Goal: Navigation & Orientation: Find specific page/section

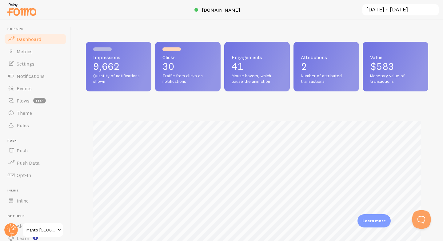
click at [317, 89] on div "Attributions 2 Number of attributed transactions" at bounding box center [326, 67] width 66 height 50
click at [30, 51] on span "Metrics" at bounding box center [25, 51] width 16 height 6
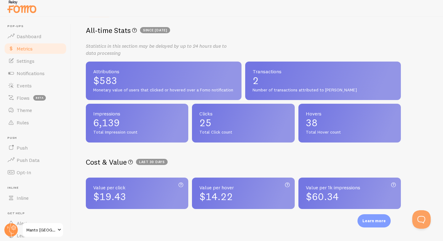
scroll to position [95, 0]
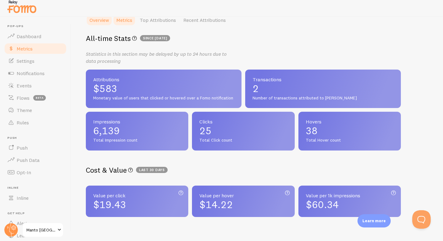
click at [132, 21] on link "Metrics" at bounding box center [124, 20] width 23 height 12
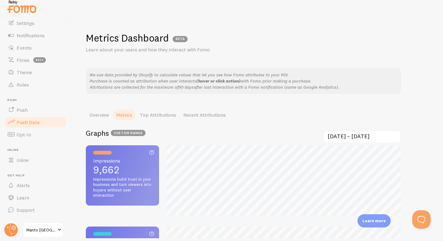
scroll to position [0, 0]
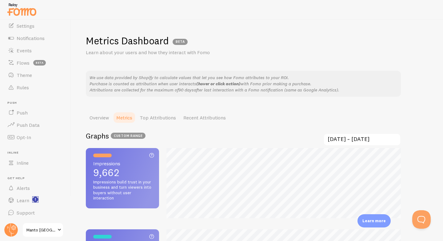
click at [36, 200] on rect "<p>Watch New Feature Tutorials!</p>" at bounding box center [35, 199] width 5 height 5
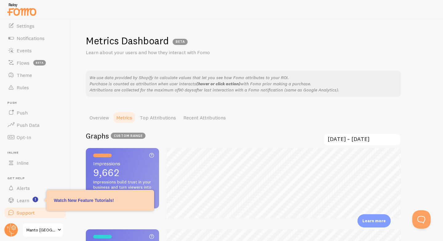
click at [28, 212] on span "Support" at bounding box center [26, 212] width 18 height 6
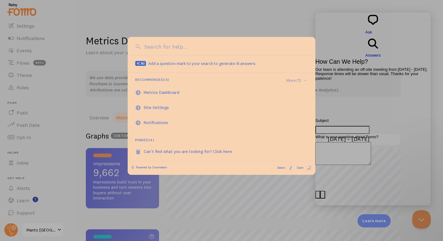
click at [196, 10] on div at bounding box center [221, 120] width 443 height 241
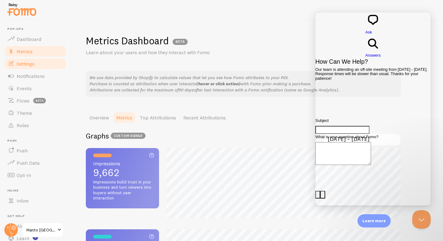
click at [30, 64] on span "Settings" at bounding box center [26, 64] width 18 height 6
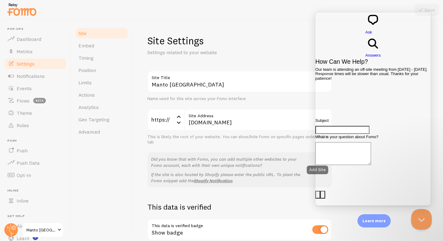
click at [426, 217] on button "Close Beacon popover" at bounding box center [420, 218] width 18 height 18
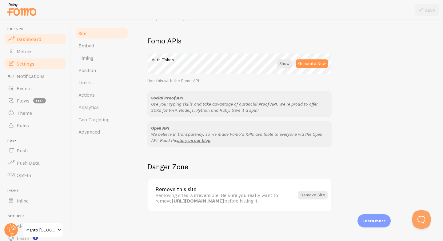
click at [38, 38] on span "Dashboard" at bounding box center [29, 39] width 25 height 6
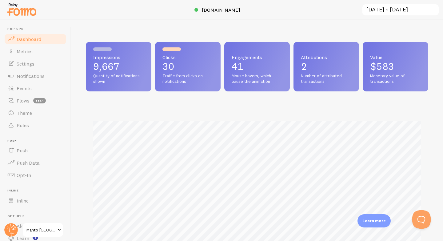
scroll to position [161, 342]
